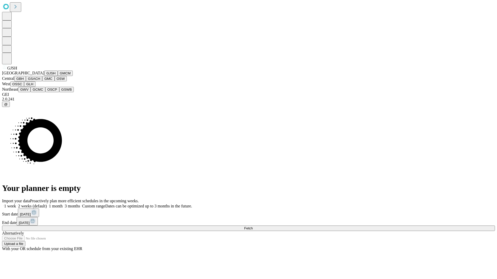
click at [44, 76] on button "GJSH" at bounding box center [50, 73] width 13 height 5
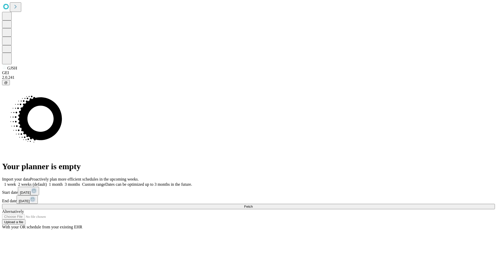
click at [47, 182] on label "2 weeks (default)" at bounding box center [31, 184] width 31 height 4
click at [252, 205] on span "Fetch" at bounding box center [248, 207] width 9 height 4
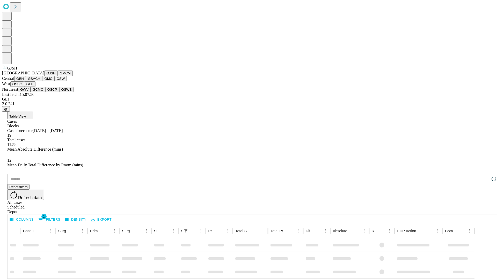
click at [58, 76] on button "GMCM" at bounding box center [65, 73] width 15 height 5
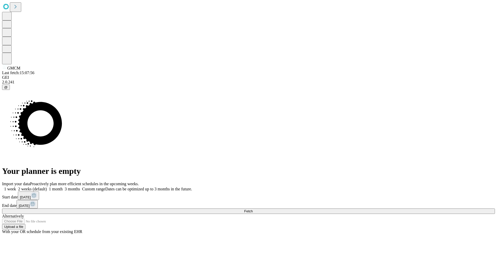
click at [47, 187] on label "2 weeks (default)" at bounding box center [31, 189] width 31 height 4
click at [252, 210] on span "Fetch" at bounding box center [248, 212] width 9 height 4
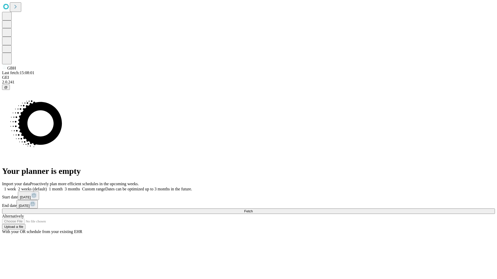
click at [47, 187] on label "2 weeks (default)" at bounding box center [31, 189] width 31 height 4
click at [252, 210] on span "Fetch" at bounding box center [248, 212] width 9 height 4
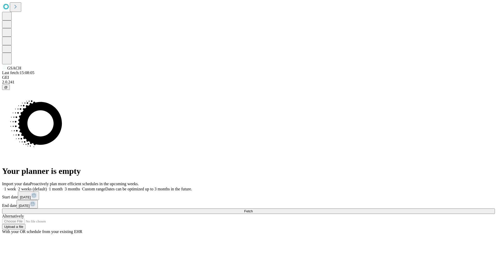
click at [252, 210] on span "Fetch" at bounding box center [248, 212] width 9 height 4
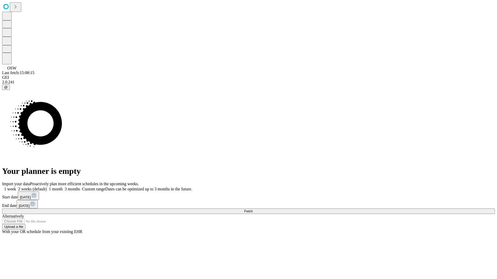
click at [47, 187] on label "2 weeks (default)" at bounding box center [31, 189] width 31 height 4
click at [252, 210] on span "Fetch" at bounding box center [248, 212] width 9 height 4
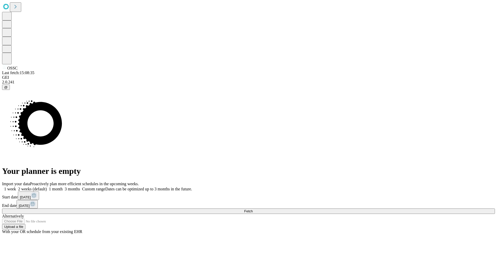
click at [47, 187] on label "2 weeks (default)" at bounding box center [31, 189] width 31 height 4
click at [252, 210] on span "Fetch" at bounding box center [248, 212] width 9 height 4
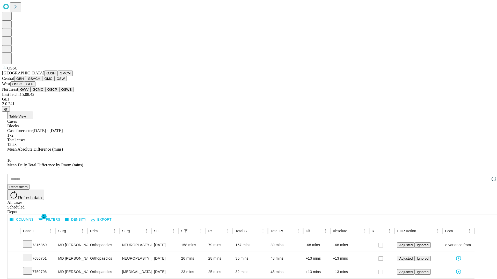
click at [35, 87] on button "GLH" at bounding box center [29, 83] width 11 height 5
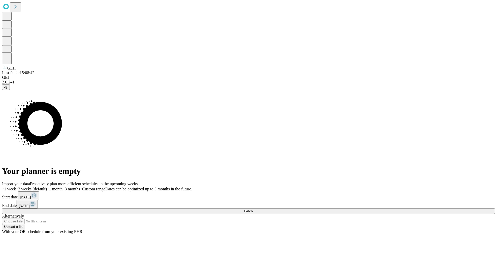
click at [47, 187] on label "2 weeks (default)" at bounding box center [31, 189] width 31 height 4
click at [252, 210] on span "Fetch" at bounding box center [248, 212] width 9 height 4
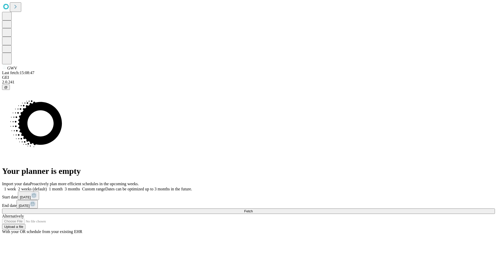
click at [47, 187] on label "2 weeks (default)" at bounding box center [31, 189] width 31 height 4
click at [252, 210] on span "Fetch" at bounding box center [248, 212] width 9 height 4
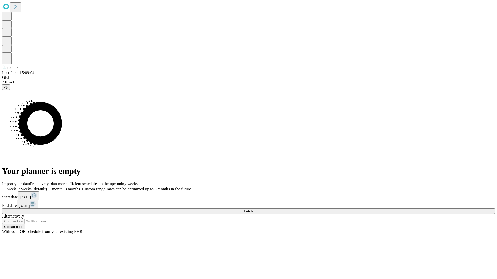
click at [252, 210] on span "Fetch" at bounding box center [248, 212] width 9 height 4
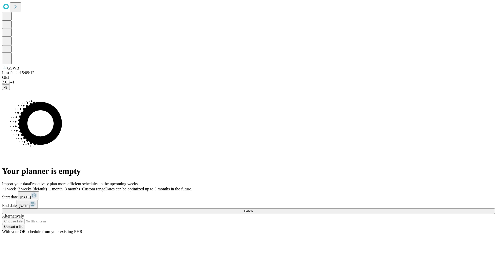
click at [47, 187] on label "2 weeks (default)" at bounding box center [31, 189] width 31 height 4
click at [252, 210] on span "Fetch" at bounding box center [248, 212] width 9 height 4
